Goal: Navigation & Orientation: Find specific page/section

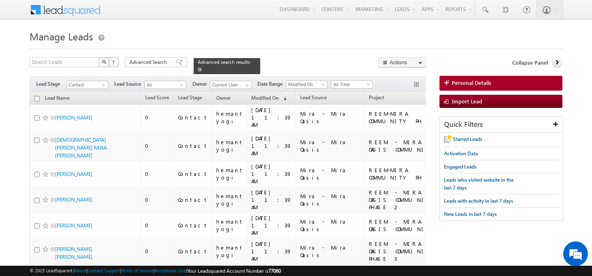
click at [202, 67] on span at bounding box center [200, 69] width 4 height 4
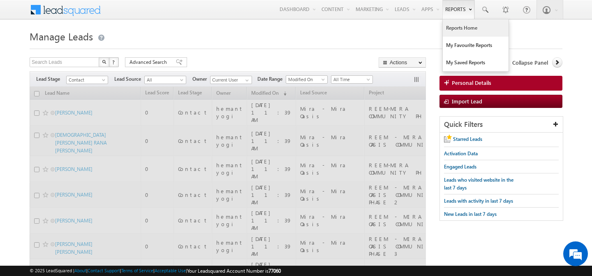
click at [459, 29] on link "Reports Home" at bounding box center [476, 27] width 66 height 17
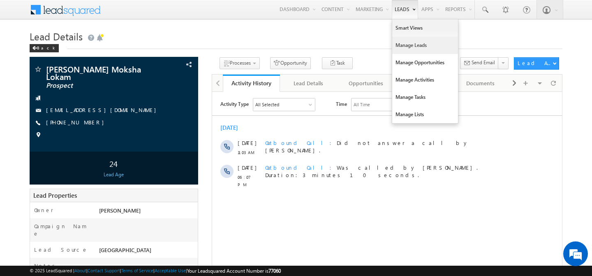
click at [407, 48] on link "Manage Leads" at bounding box center [426, 45] width 66 height 17
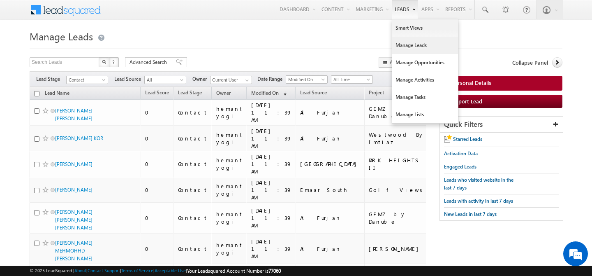
click at [398, 46] on link "Manage Leads" at bounding box center [426, 45] width 66 height 17
